Goal: Entertainment & Leisure: Consume media (video, audio)

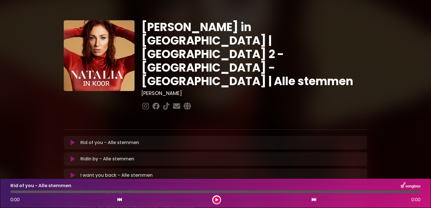
click at [70, 173] on button at bounding box center [72, 176] width 11 height 6
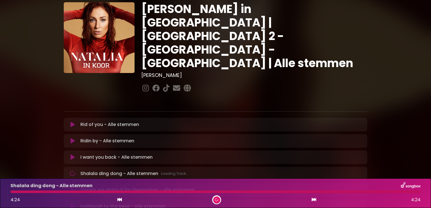
scroll to position [28, 0]
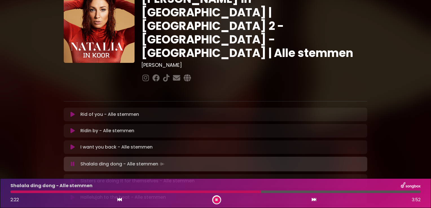
click at [219, 191] on div at bounding box center [135, 192] width 251 height 3
click at [128, 193] on div at bounding box center [68, 192] width 117 height 3
click at [163, 192] on div at bounding box center [215, 192] width 410 height 3
click at [173, 193] on div at bounding box center [215, 192] width 410 height 3
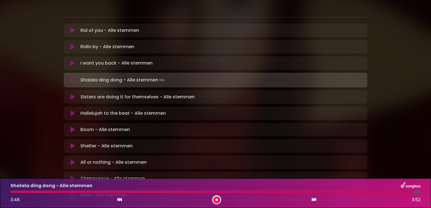
scroll to position [113, 0]
click at [74, 126] on icon at bounding box center [73, 129] width 4 height 6
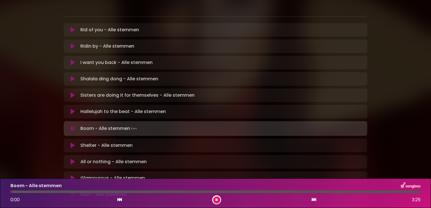
click at [215, 198] on button at bounding box center [216, 200] width 7 height 7
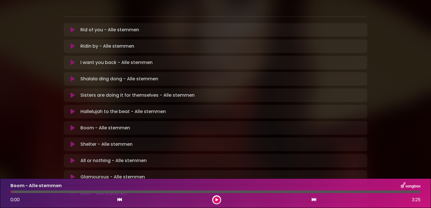
click at [215, 200] on button at bounding box center [216, 200] width 7 height 7
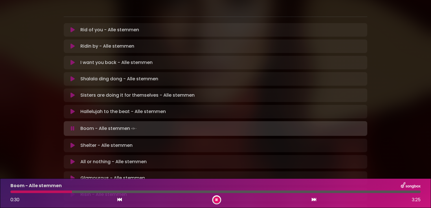
click at [30, 192] on div at bounding box center [41, 192] width 62 height 3
click at [96, 192] on div at bounding box center [83, 192] width 147 height 3
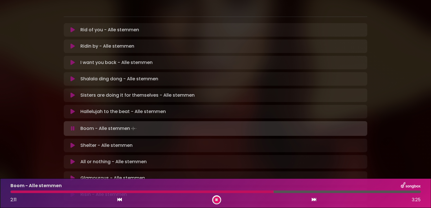
click at [274, 191] on div at bounding box center [141, 192] width 263 height 3
click at [115, 192] on div at bounding box center [171, 192] width 322 height 3
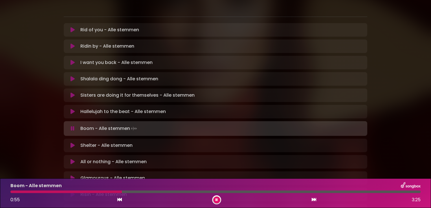
click at [91, 192] on div at bounding box center [65, 192] width 111 height 3
click at [44, 193] on div at bounding box center [215, 192] width 410 height 3
click at [129, 192] on div at bounding box center [215, 192] width 410 height 3
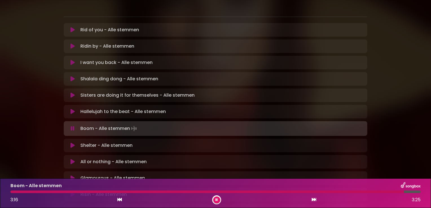
click at [216, 201] on icon at bounding box center [216, 200] width 3 height 4
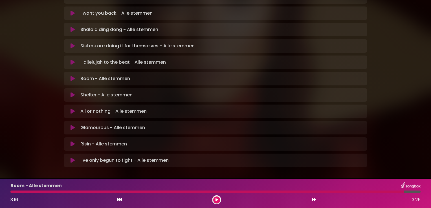
scroll to position [166, 0]
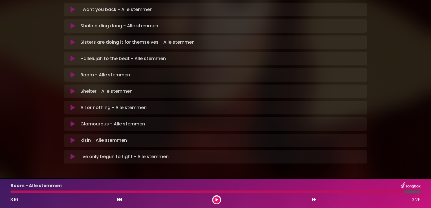
click at [72, 138] on icon at bounding box center [73, 141] width 4 height 6
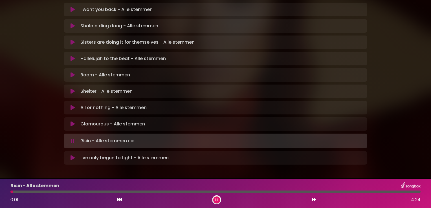
scroll to position [167, 0]
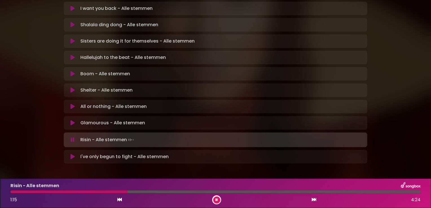
click at [95, 192] on div at bounding box center [68, 192] width 117 height 3
click at [228, 193] on div at bounding box center [138, 192] width 256 height 3
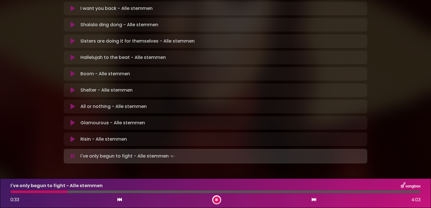
click at [52, 193] on div at bounding box center [38, 192] width 57 height 3
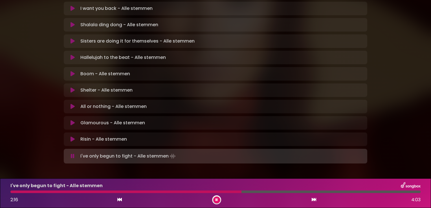
click at [242, 191] on div at bounding box center [215, 192] width 410 height 3
click at [235, 190] on div "I've only begun to fight - Alle stemmen 2:33 4:03" at bounding box center [215, 193] width 417 height 22
click at [236, 193] on div at bounding box center [140, 192] width 261 height 3
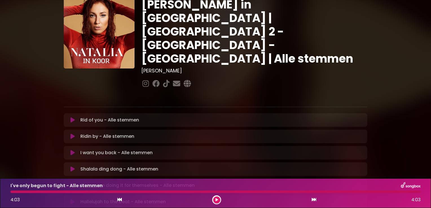
scroll to position [0, 0]
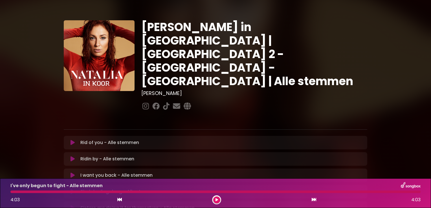
click at [70, 140] on button at bounding box center [72, 143] width 11 height 6
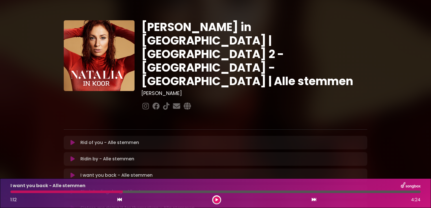
click at [216, 200] on icon at bounding box center [216, 200] width 3 height 4
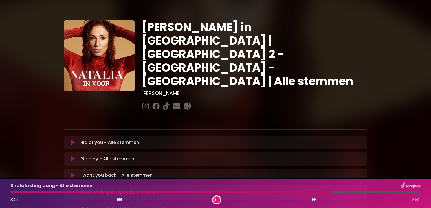
click at [264, 190] on div "Shalala ding dong - Alle stemmen 3:01 3:52" at bounding box center [215, 193] width 417 height 22
click at [264, 191] on div at bounding box center [171, 192] width 322 height 3
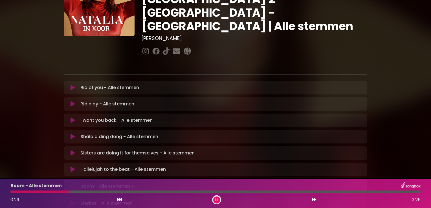
scroll to position [56, 0]
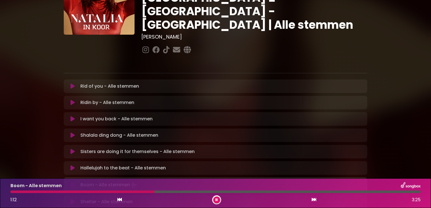
click at [43, 192] on div at bounding box center [82, 192] width 144 height 3
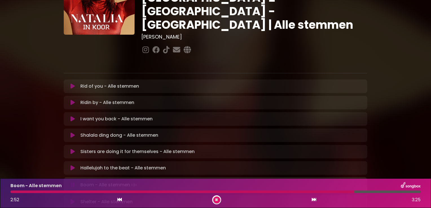
click at [271, 193] on div at bounding box center [182, 192] width 344 height 3
